Goal: Task Accomplishment & Management: Use online tool/utility

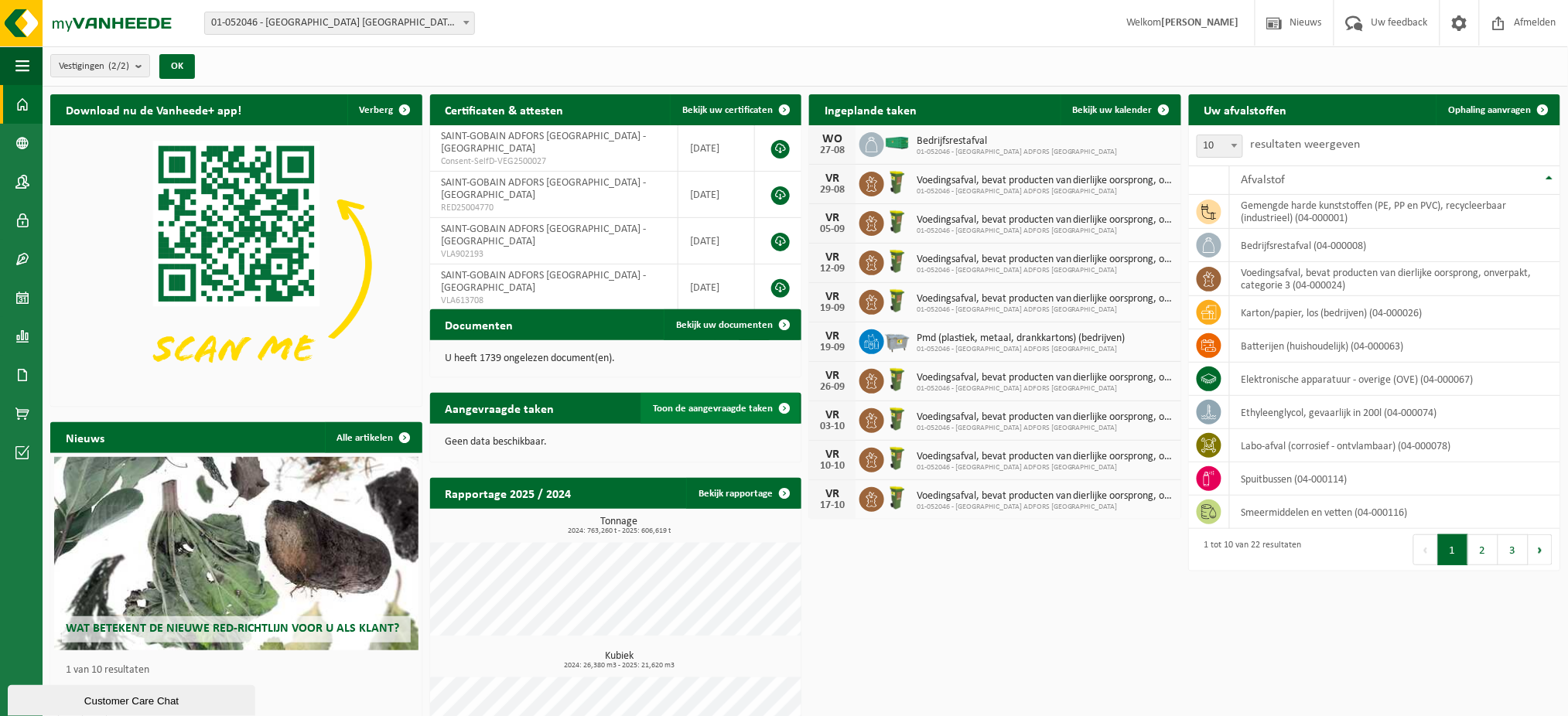
click at [708, 409] on span "Toon de aangevraagde taken" at bounding box center [713, 408] width 120 height 10
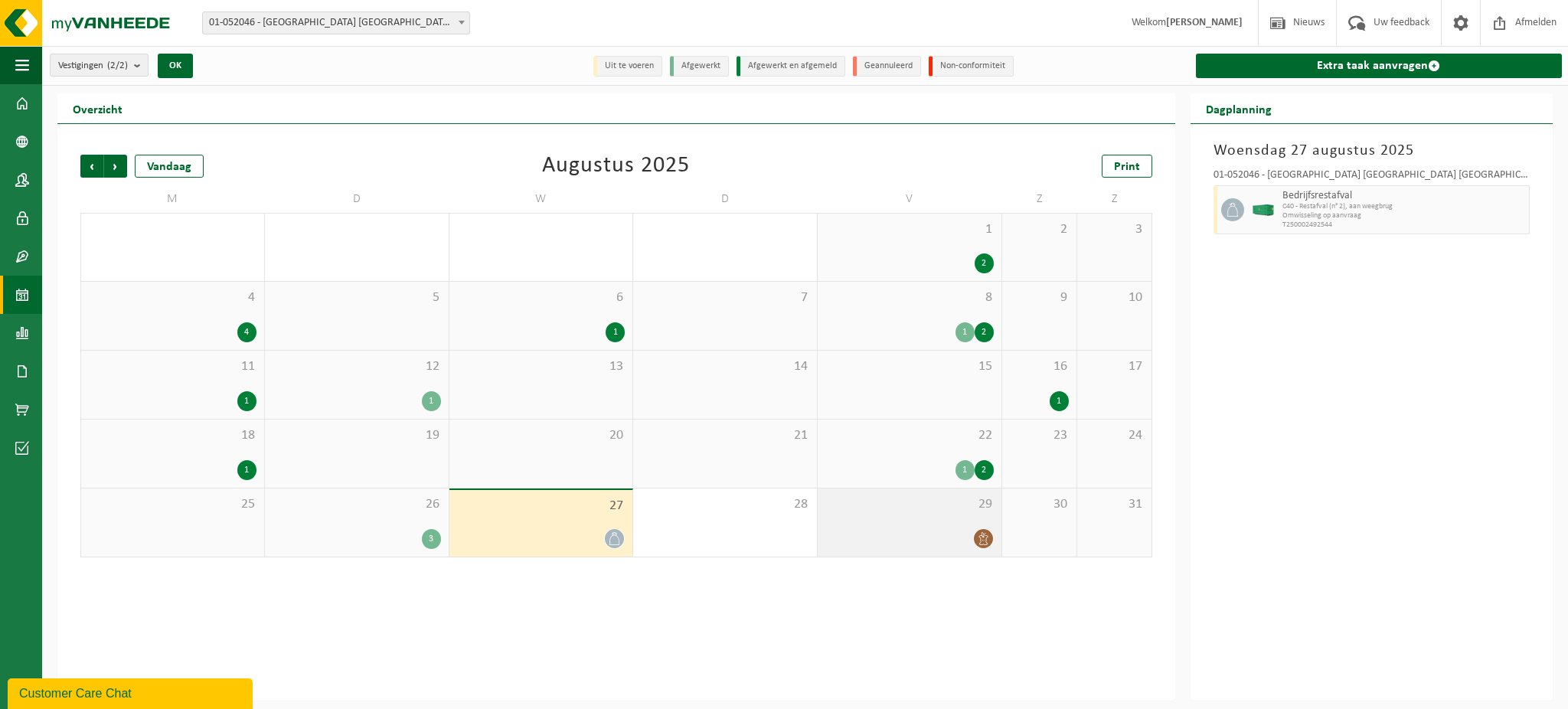
click at [868, 509] on span "29" at bounding box center [908, 505] width 168 height 17
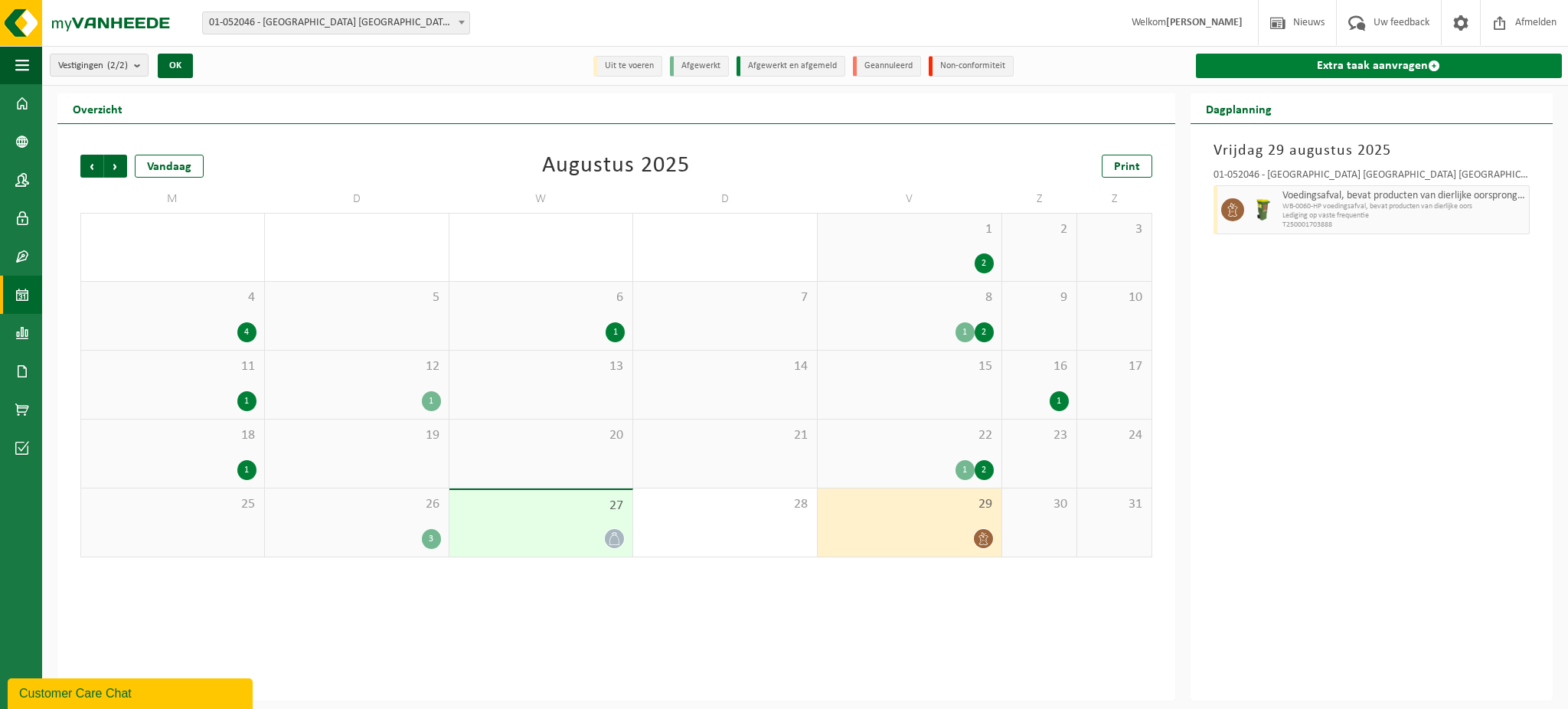
click at [1363, 65] on link "Extra taak aanvragen" at bounding box center [1379, 65] width 366 height 25
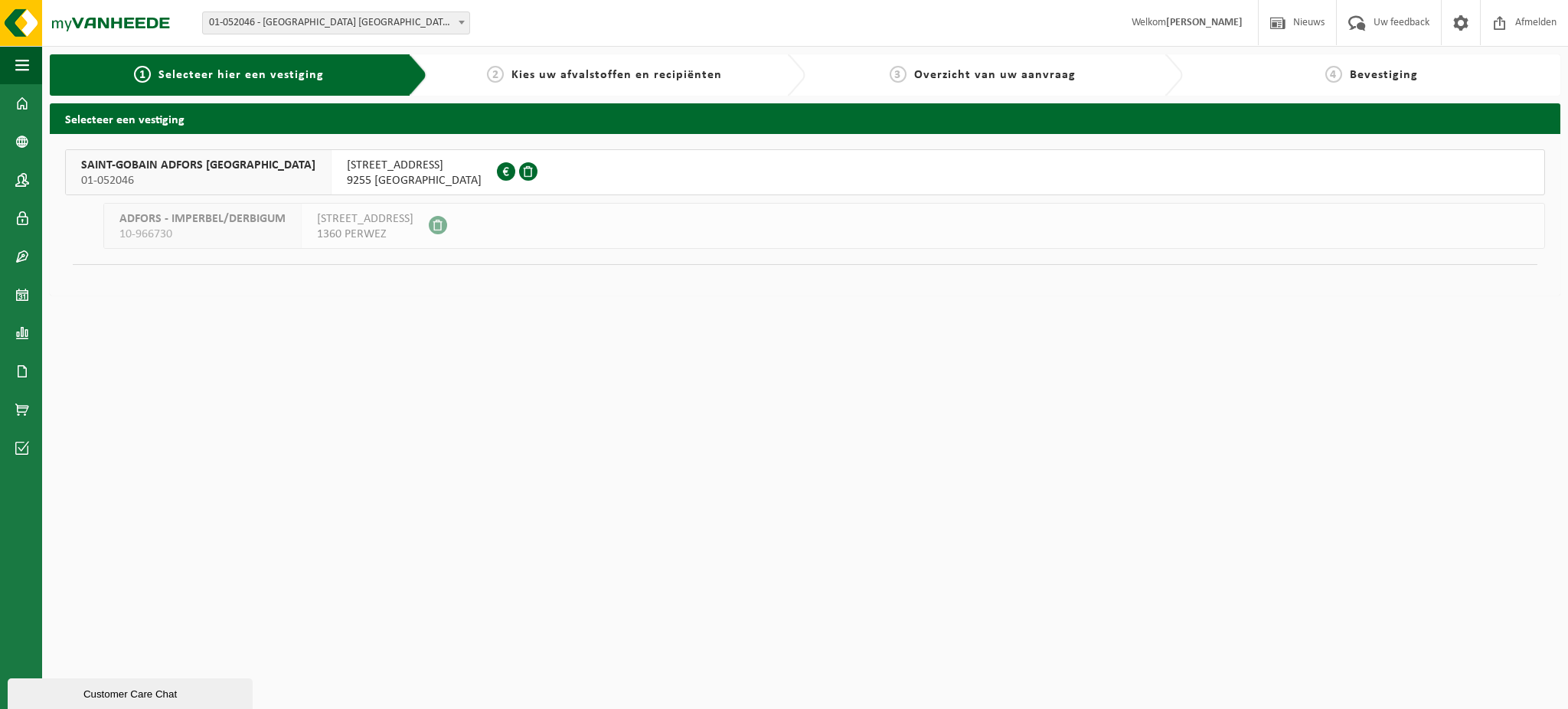
click at [159, 177] on span "01-052046" at bounding box center [197, 180] width 234 height 15
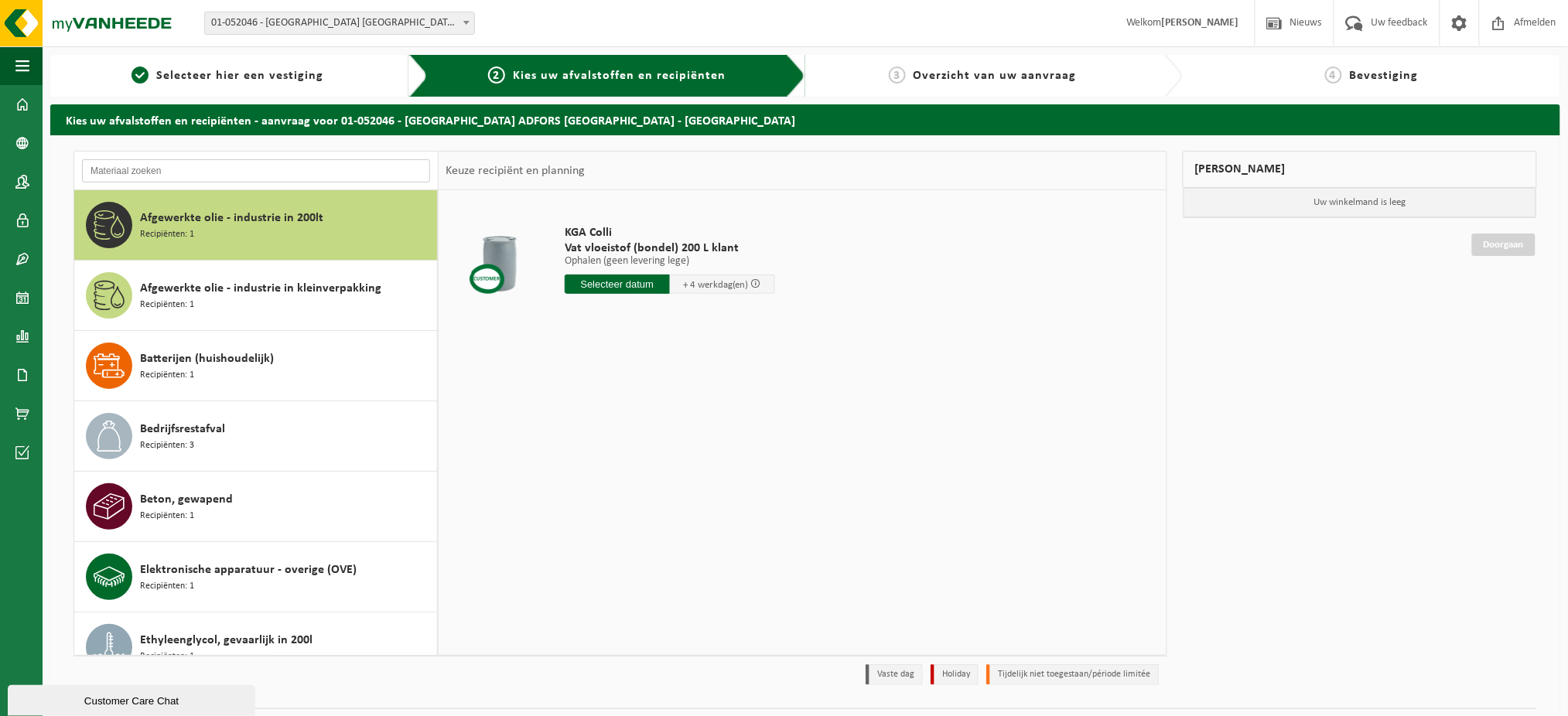
click at [164, 170] on input "text" at bounding box center [255, 171] width 348 height 23
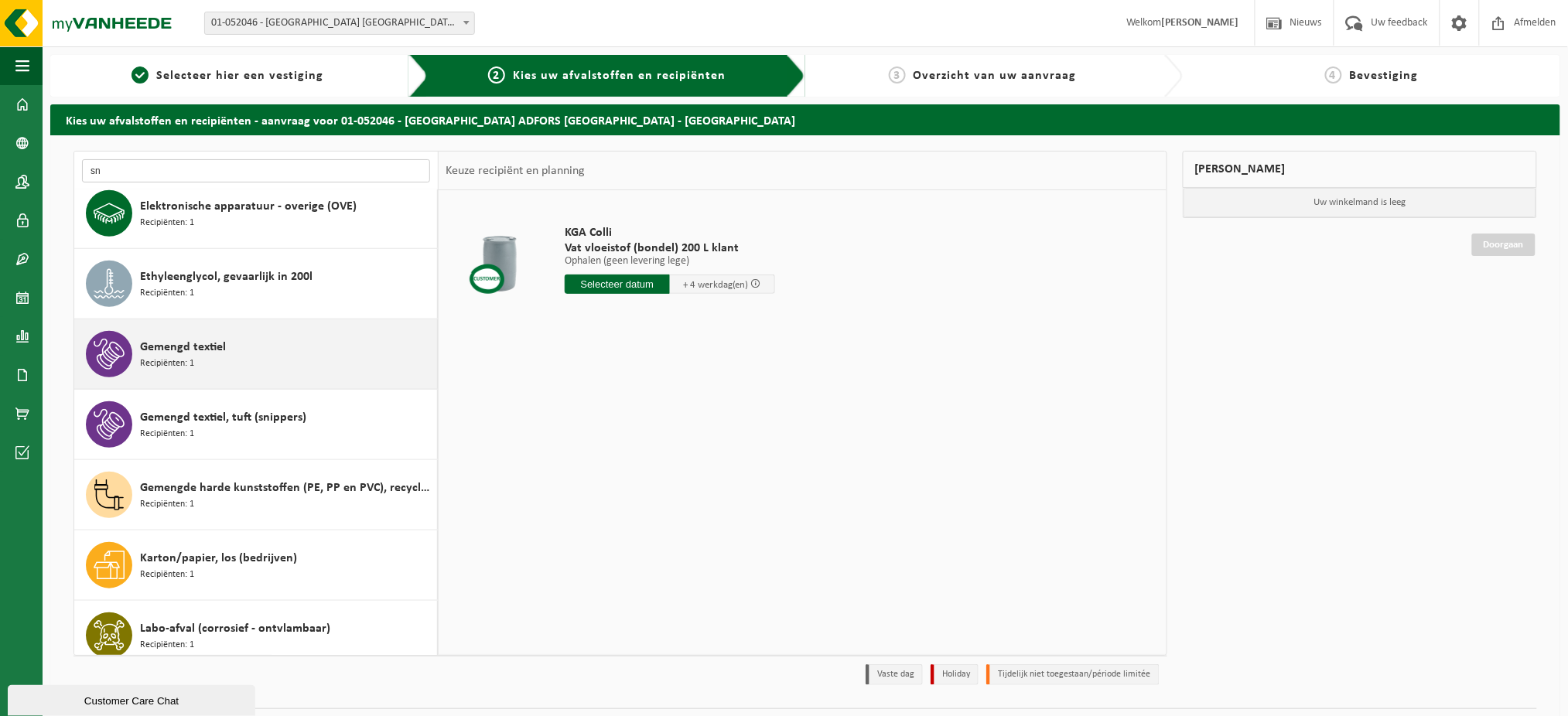
scroll to position [412, 0]
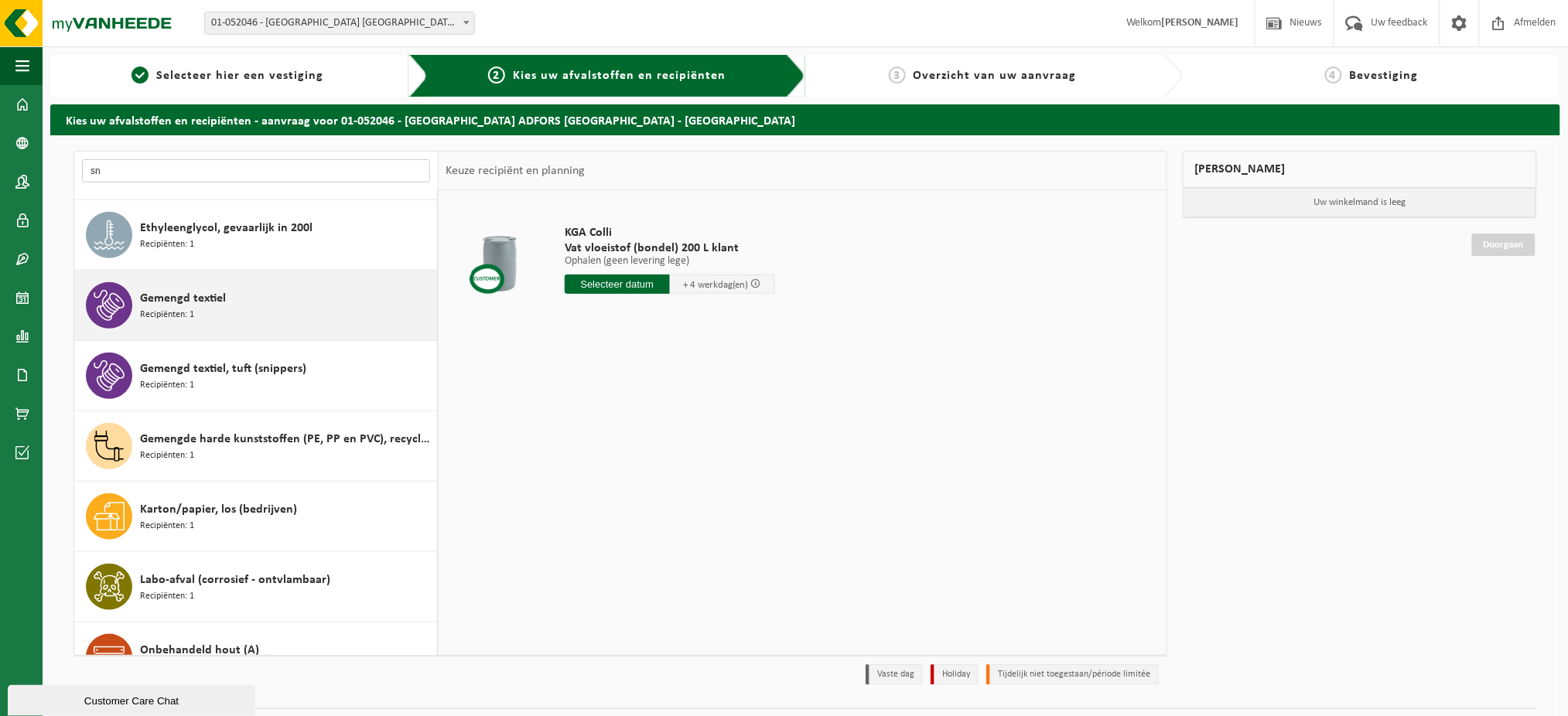
type input "sn"
click at [240, 294] on div "Gemengd textiel Recipiënten: 1" at bounding box center [287, 305] width 293 height 46
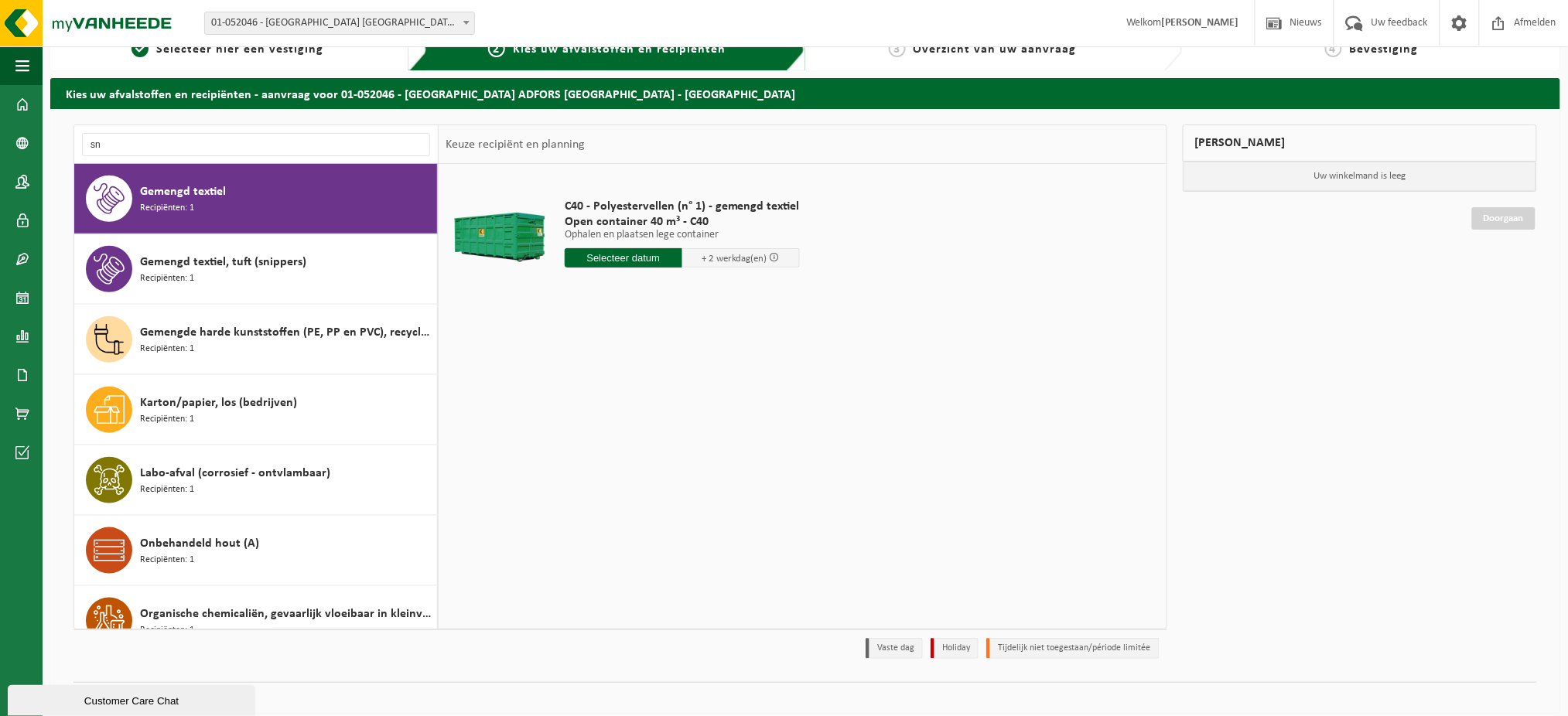
scroll to position [38, 0]
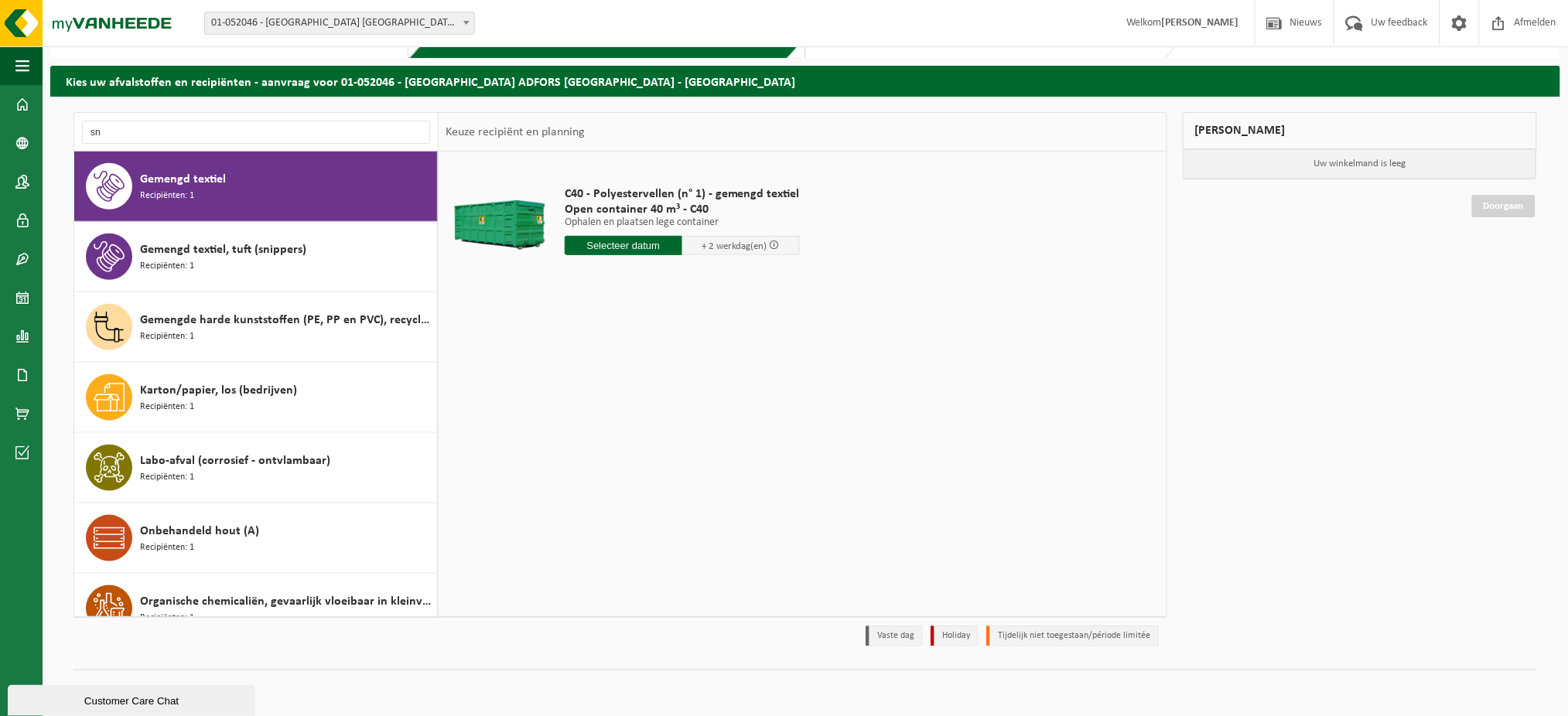
click at [601, 242] on input "text" at bounding box center [623, 245] width 118 height 19
click at [686, 433] on div "29" at bounding box center [688, 432] width 27 height 25
type input "Van 2025-08-29"
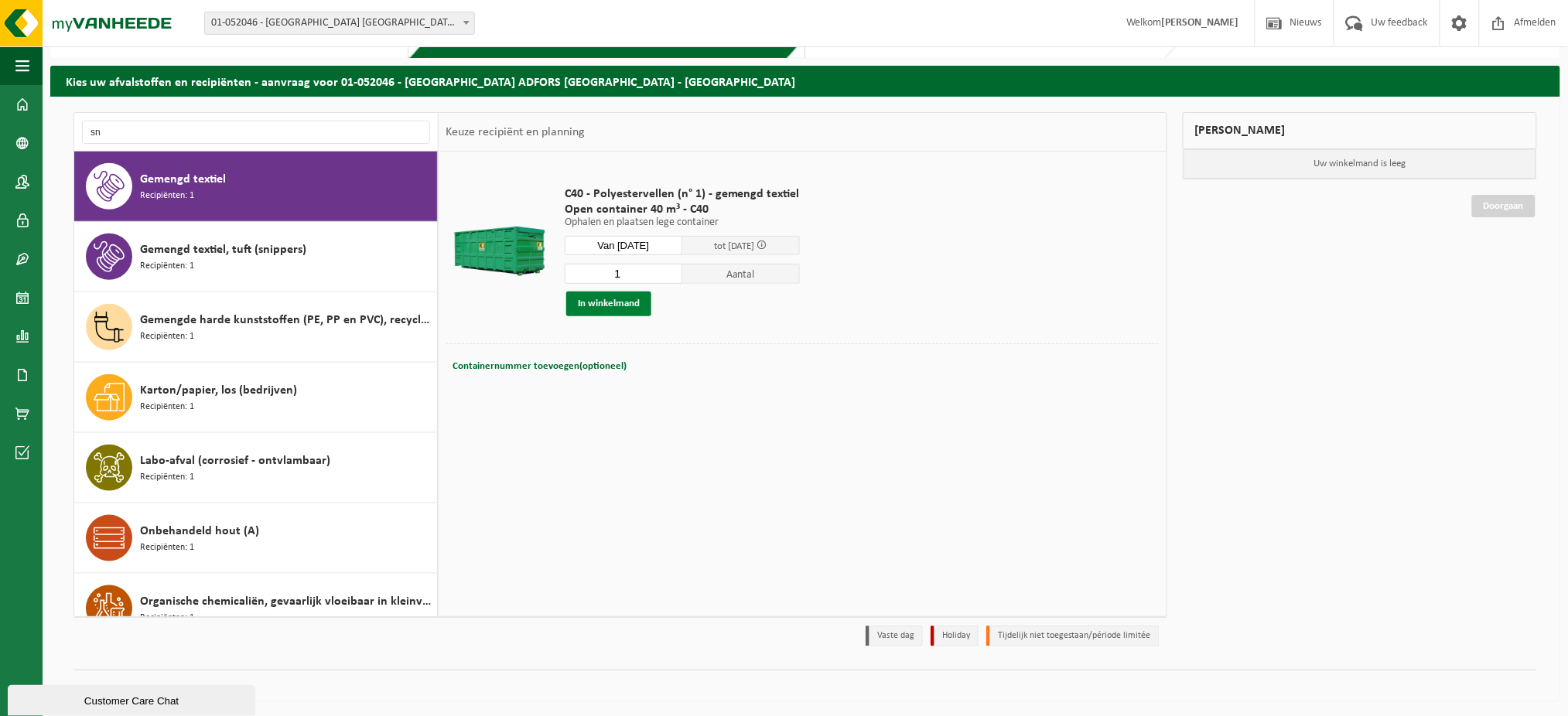
click at [620, 301] on button "In winkelmand" at bounding box center [608, 304] width 85 height 25
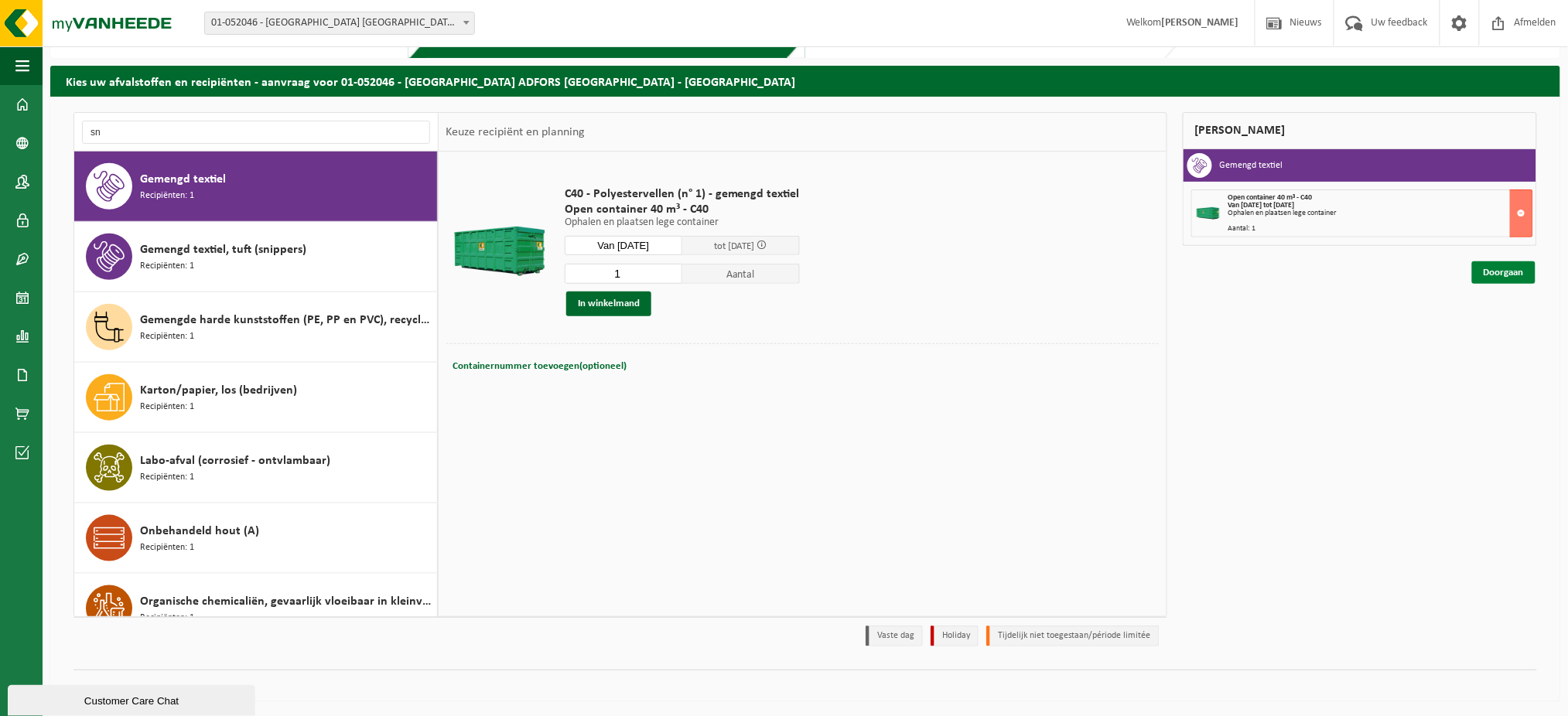
click at [1507, 273] on link "Doorgaan" at bounding box center [1504, 272] width 63 height 22
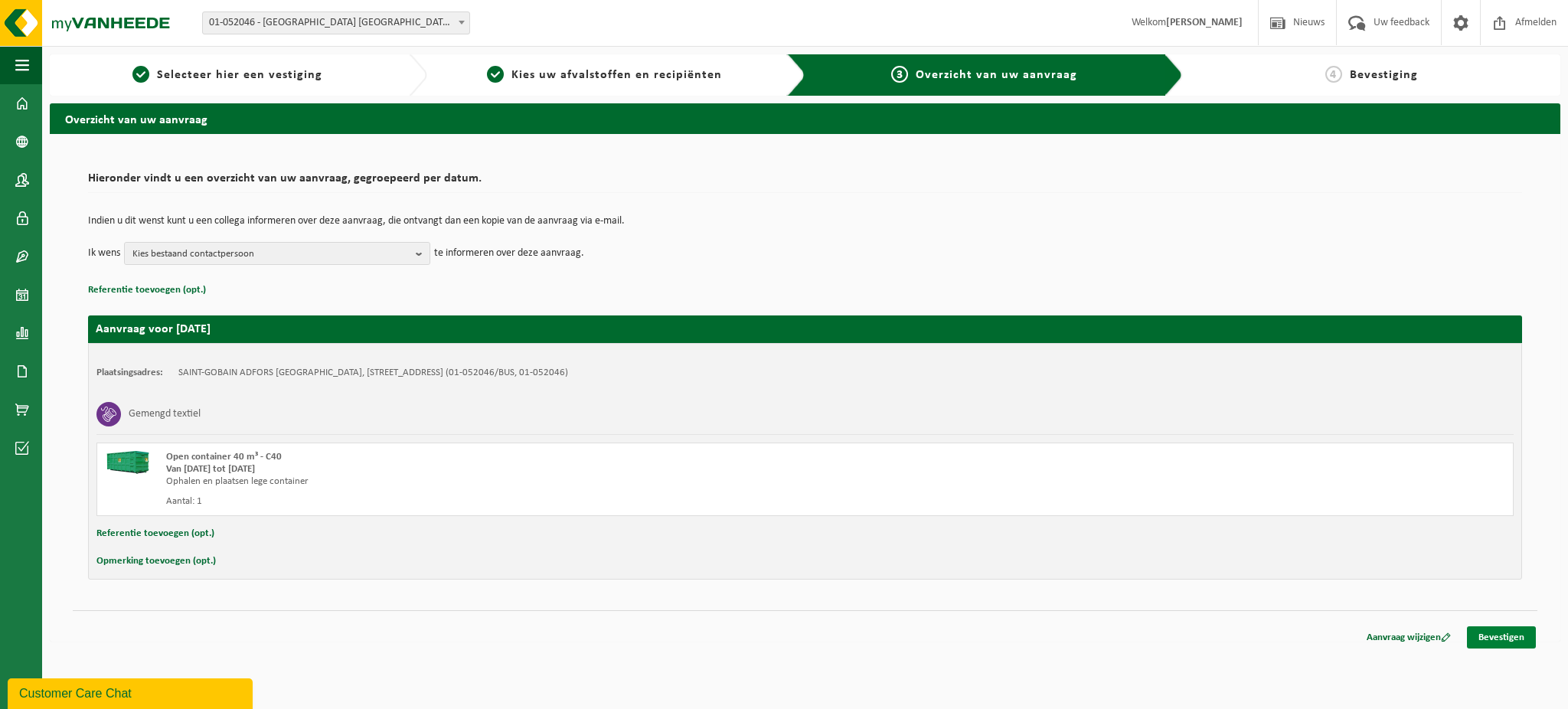
click at [1500, 632] on link "Bevestigen" at bounding box center [1501, 637] width 69 height 22
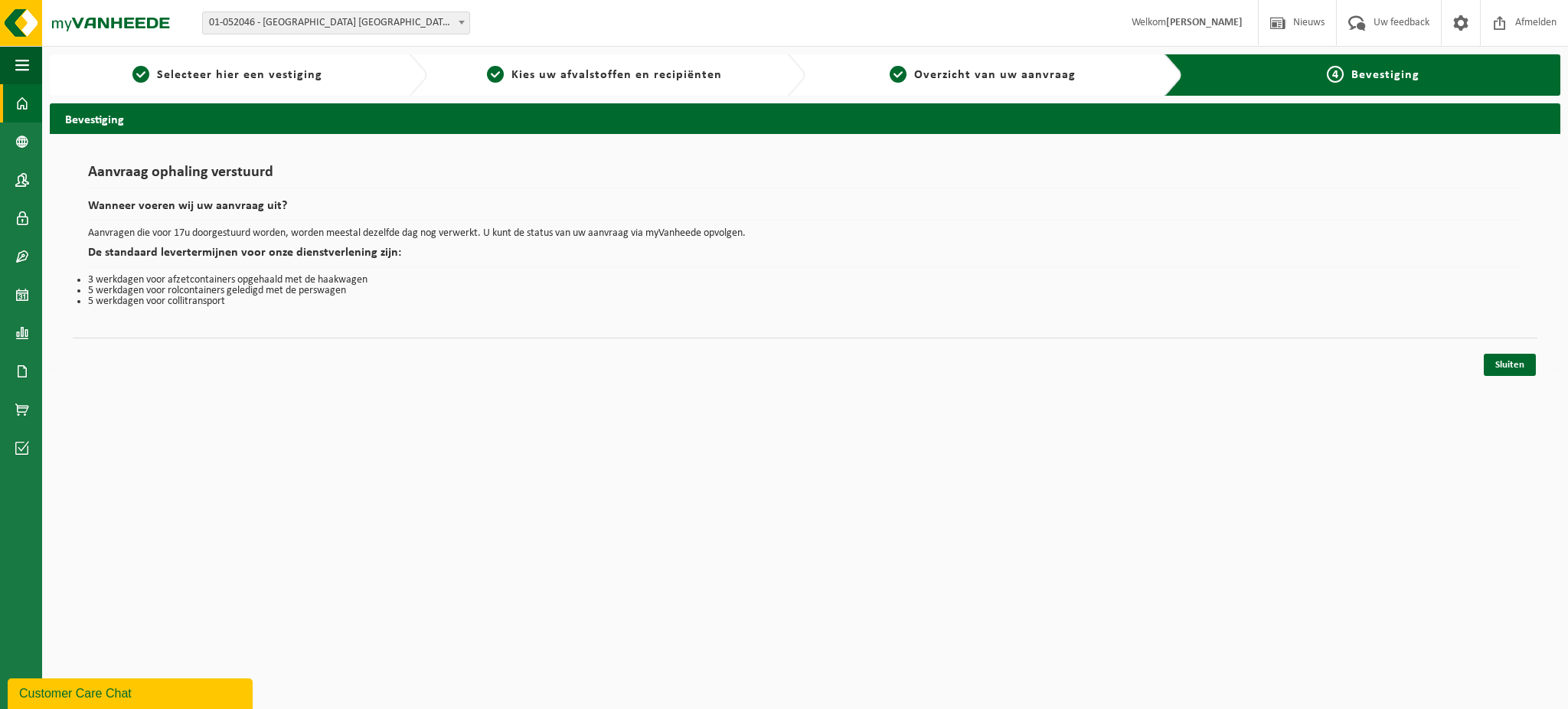
click at [29, 95] on link "Dashboard" at bounding box center [21, 103] width 42 height 38
